Goal: Task Accomplishment & Management: Use online tool/utility

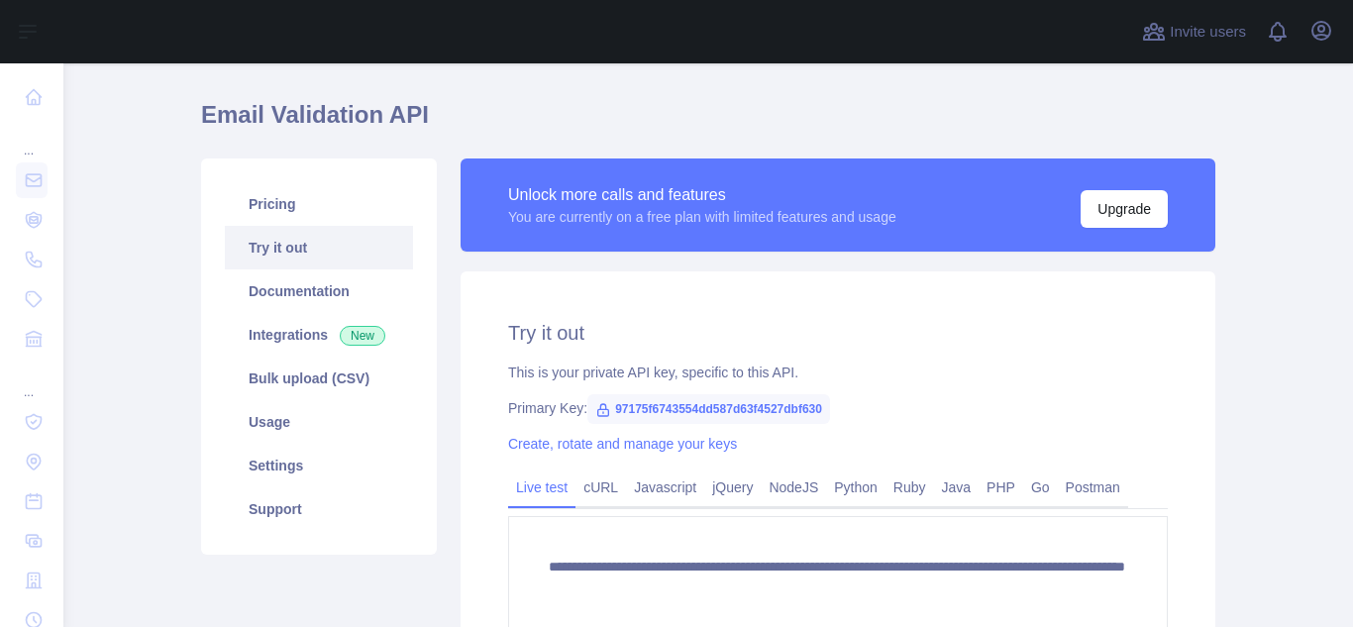
scroll to position [198, 0]
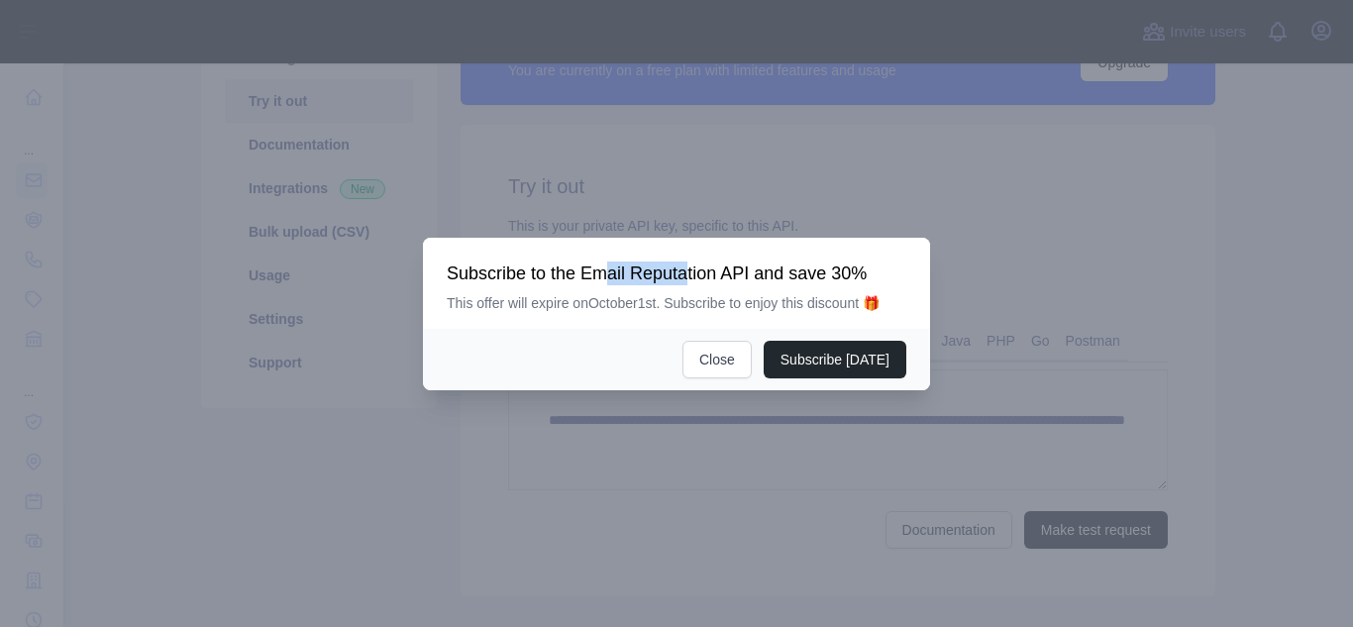
drag, startPoint x: 604, startPoint y: 258, endPoint x: 684, endPoint y: 258, distance: 80.2
click at [684, 258] on div "Subscribe to the Email Reputation API and save 30% This offer will expire on [D…" at bounding box center [676, 283] width 507 height 91
click at [728, 347] on button "Close" at bounding box center [716, 360] width 69 height 38
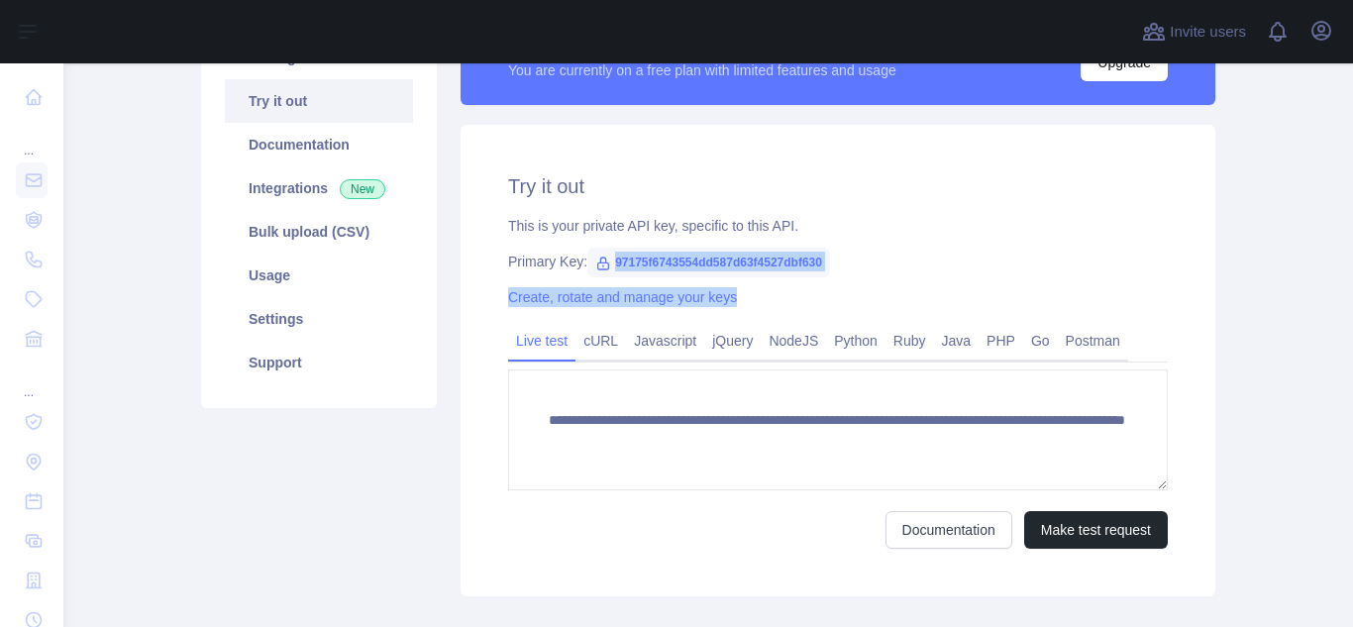
drag, startPoint x: 601, startPoint y: 259, endPoint x: 836, endPoint y: 271, distance: 235.0
click at [836, 271] on div "**********" at bounding box center [838, 360] width 755 height 471
click at [834, 254] on div "Primary Key: 97175f6743554dd587d63f4527dbf630" at bounding box center [838, 262] width 660 height 20
drag, startPoint x: 603, startPoint y: 258, endPoint x: 821, endPoint y: 255, distance: 217.9
click at [821, 255] on span "97175f6743554dd587d63f4527dbf630" at bounding box center [708, 263] width 243 height 30
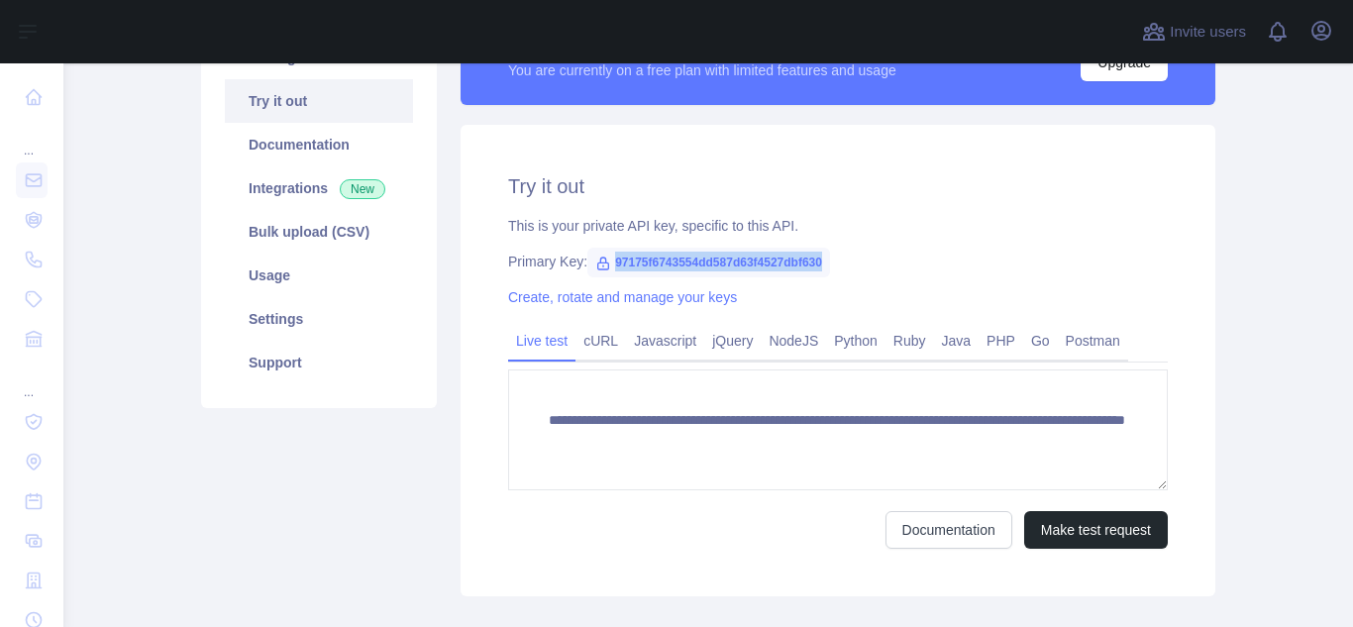
copy span "97175f6743554dd587d63f4527dbf630"
